Goal: Navigation & Orientation: Go to known website

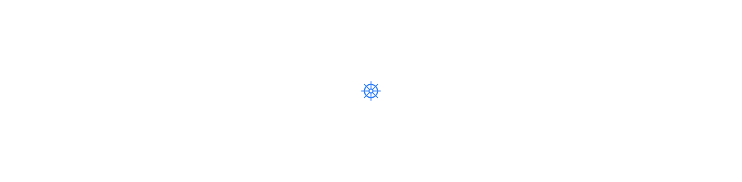
scroll to position [116, 206]
